Goal: Information Seeking & Learning: Stay updated

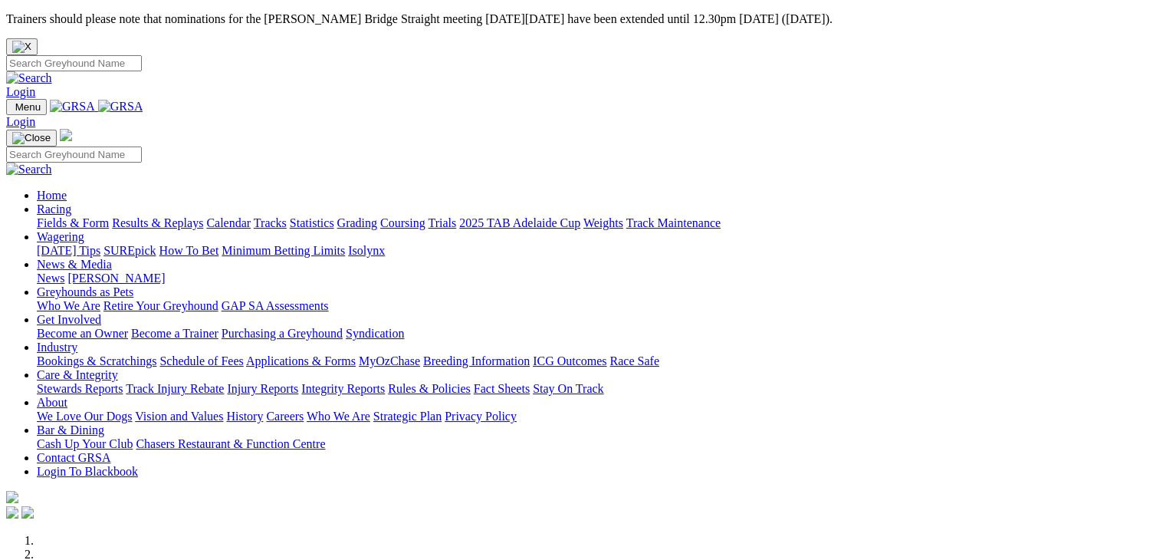
click at [156, 244] on link "SUREpick" at bounding box center [130, 250] width 52 height 13
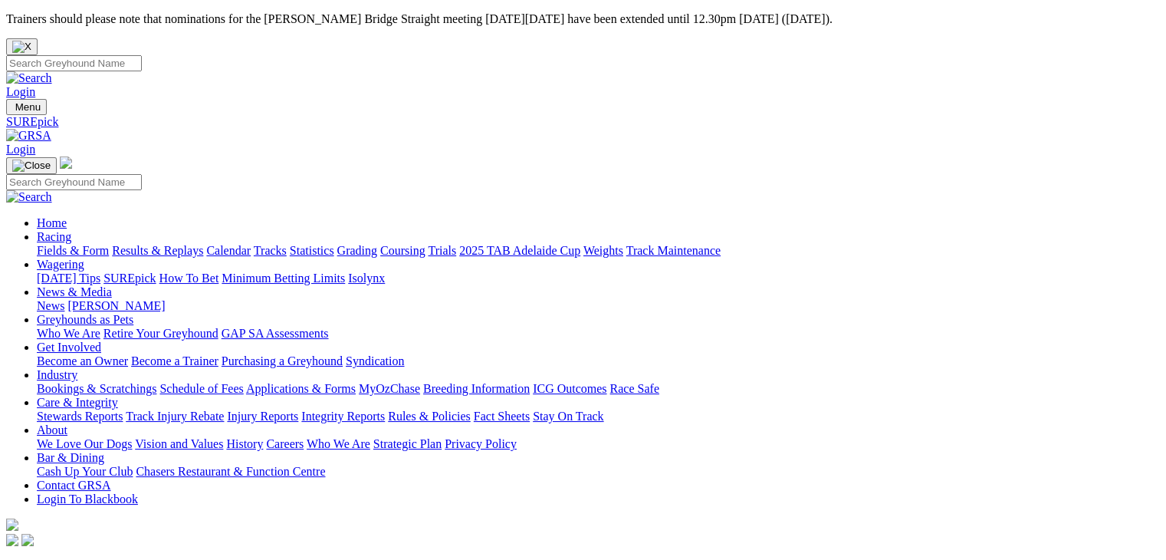
click at [100, 271] on link "[DATE] Tips" at bounding box center [69, 277] width 64 height 13
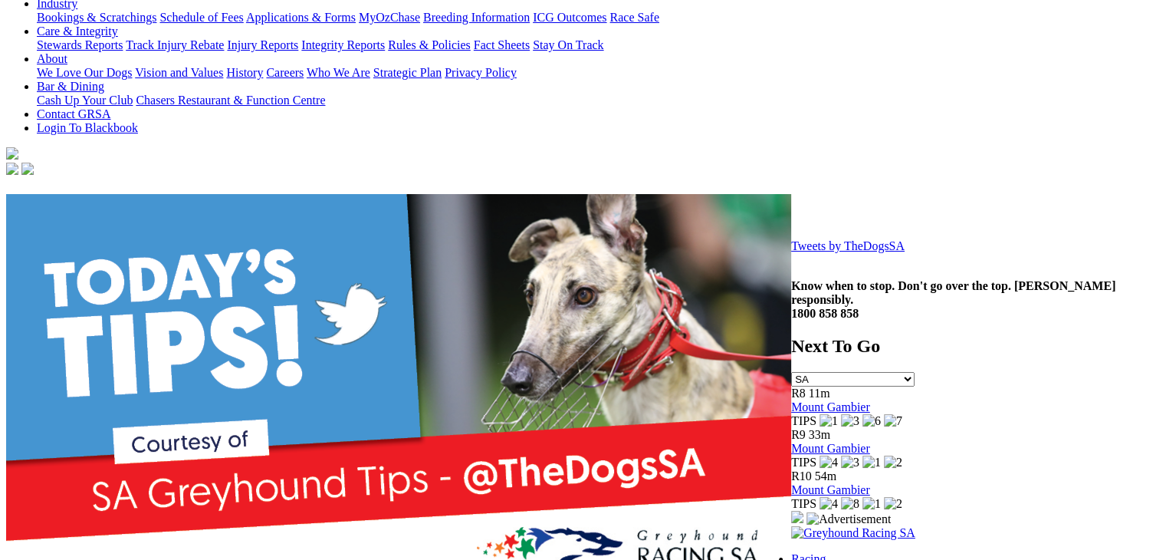
scroll to position [383, 0]
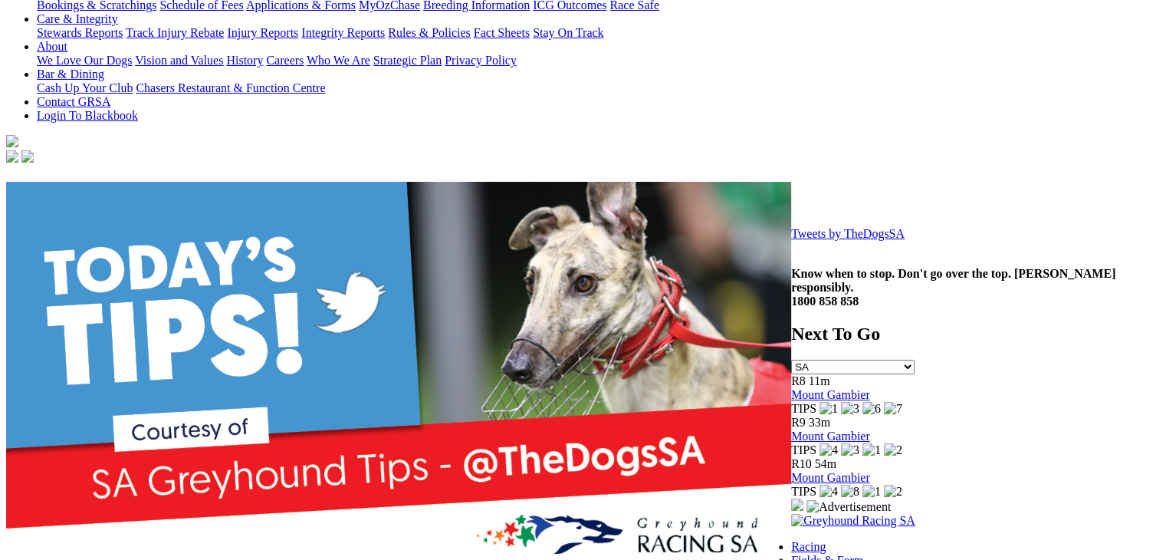
click at [791, 240] on link "Tweets by TheDogsSA" at bounding box center [847, 233] width 113 height 13
